Goal: Transaction & Acquisition: Purchase product/service

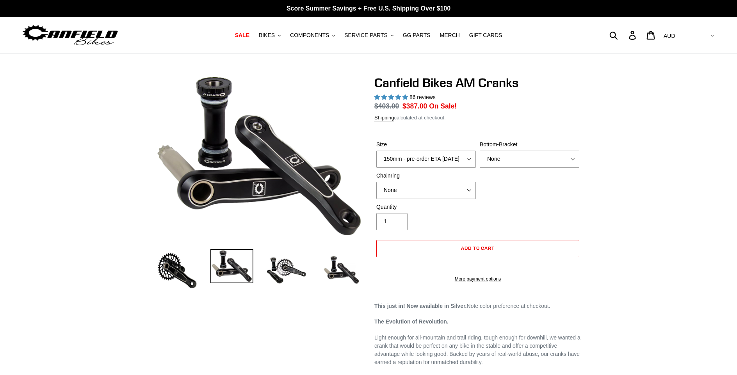
select select "highest-rating"
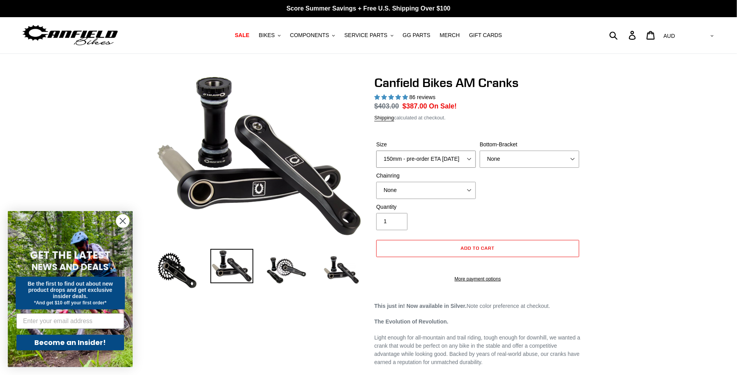
click at [465, 159] on select "150mm - pre-order ETA [DATE] 155mm - pre-order ETA [DATE] 160mm - pre-order ETA…" at bounding box center [426, 159] width 100 height 17
select select "155mm - pre-order ETA [DATE]"
click at [376, 151] on select "150mm - pre-order ETA [DATE] 155mm - pre-order ETA [DATE] 160mm - pre-order ETA…" at bounding box center [426, 159] width 100 height 17
click at [500, 160] on select "None BSA Threaded 68/73mm Press Fit PF92" at bounding box center [530, 159] width 100 height 17
select select "BSA Threaded 68/73mm"
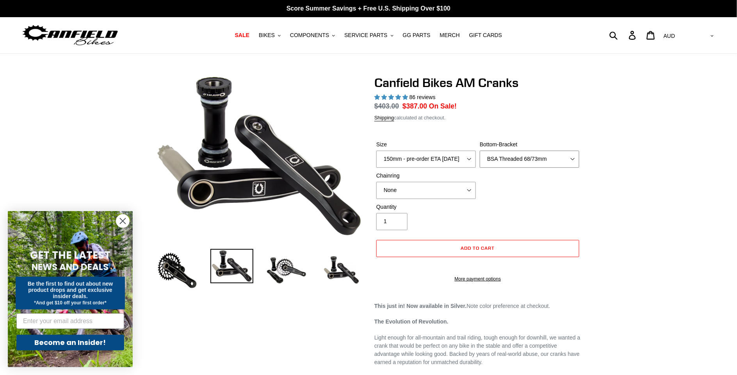
click at [480, 151] on select "None BSA Threaded 68/73mm Press Fit PF92" at bounding box center [530, 159] width 100 height 17
click at [474, 186] on select "None 30t Round (Boost 148) 30t Oval (Boost 148) 32t Round (Boost 148) 32t Oval …" at bounding box center [426, 190] width 100 height 17
click at [435, 190] on select "None 30t Round (Boost 148) 30t Oval (Boost 148) 32t Round (Boost 148) 32t Oval …" at bounding box center [426, 190] width 100 height 17
